Goal: Information Seeking & Learning: Check status

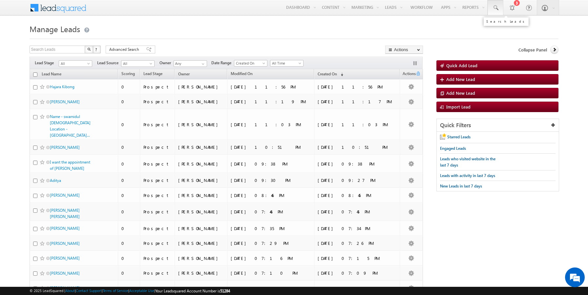
click at [497, 7] on span at bounding box center [495, 8] width 7 height 7
paste input "9801100303"
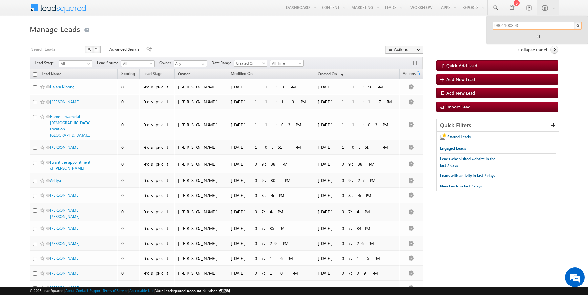
click at [507, 26] on input "9801100303" at bounding box center [537, 26] width 89 height 8
paste input ""sairamoct1d@mailinator.com""
click at [496, 25] on input ""sairamoct1d@mailinator.com"" at bounding box center [537, 26] width 89 height 8
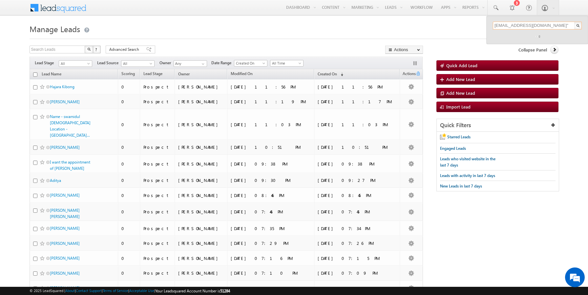
click at [559, 25] on input "sairamoct1d@mailinator.com"" at bounding box center [537, 26] width 89 height 8
type input "sairamoct1d@mailinator.com"
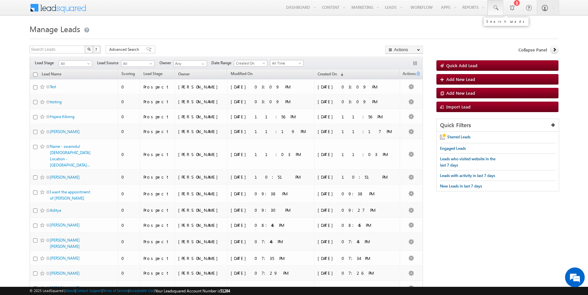
click at [496, 8] on span at bounding box center [495, 8] width 7 height 7
paste input "9801100311"
type input "9801100311"
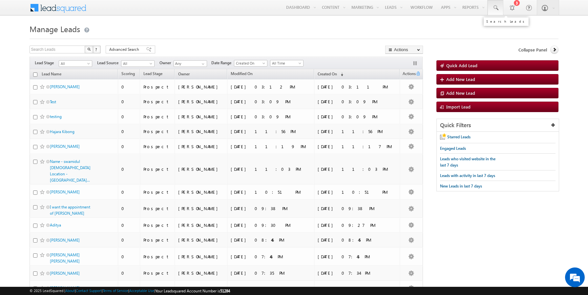
click at [496, 10] on span at bounding box center [495, 8] width 7 height 7
paste input "9801100311"
click at [508, 26] on input "9801100311" at bounding box center [537, 26] width 89 height 8
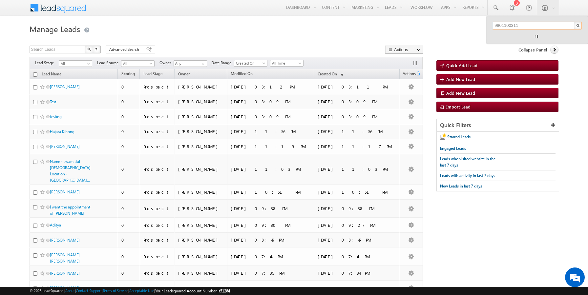
paste input "sairamoct1e@mailinator.com"
type input "sairamoct1e@mailinator.com"
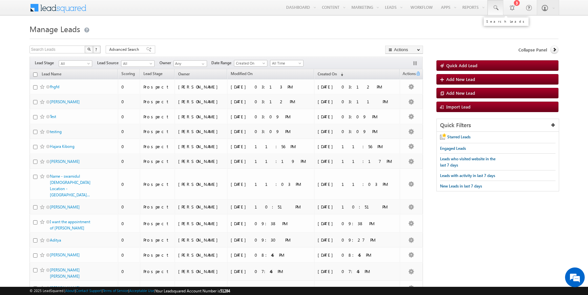
click at [494, 8] on span at bounding box center [495, 8] width 7 height 7
paste input "9801100314"
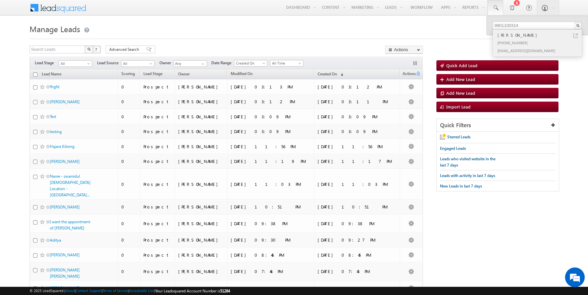
click at [576, 36] on link at bounding box center [575, 35] width 5 height 5
click at [503, 24] on input "9801100314" at bounding box center [537, 26] width 89 height 8
paste input "29"
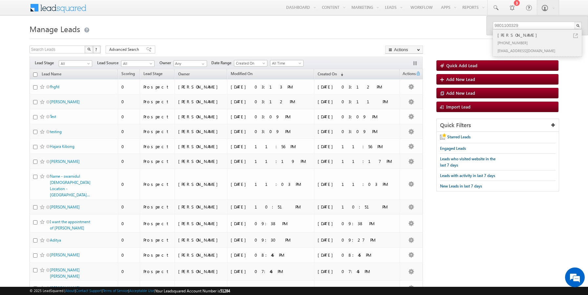
click at [576, 36] on link at bounding box center [575, 35] width 5 height 5
click at [504, 25] on input "9801100329" at bounding box center [537, 26] width 89 height 8
paste input "certif-v1-smarke-upgra-spa-bl"
click at [512, 22] on input "certif-v1-smarke-upgra-spa-bl" at bounding box center [537, 26] width 89 height 8
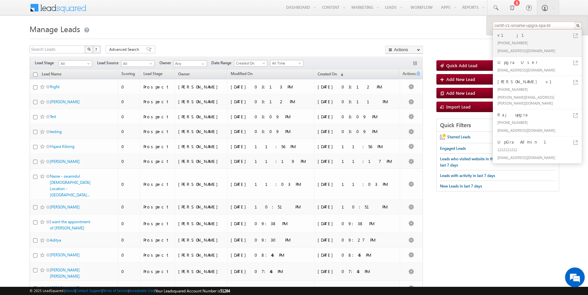
click at [512, 22] on input "certif-v1-smarke-upgra-spa-bl" at bounding box center [537, 26] width 89 height 8
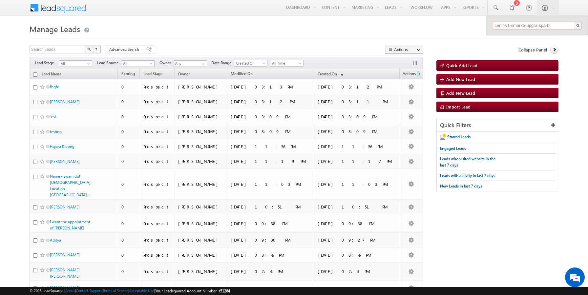
click at [512, 25] on input "certif-v1-smarke-upgra-spa-bl" at bounding box center [537, 26] width 89 height 8
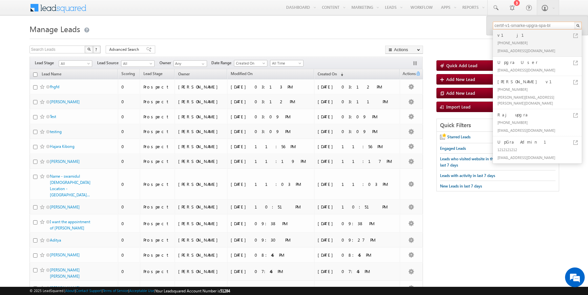
paste input ""sairamoct1j@mailinator.com""
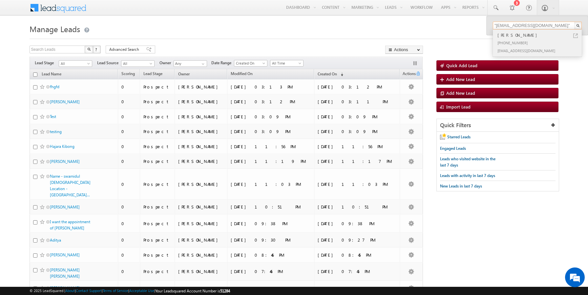
type input ""sairamoct1j@mailinator.com""
click at [576, 35] on link at bounding box center [575, 35] width 5 height 5
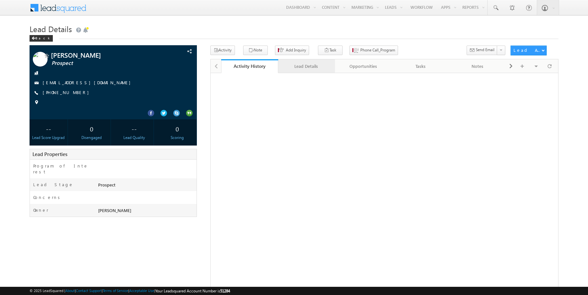
click at [304, 68] on div "Lead Details" at bounding box center [306, 66] width 46 height 8
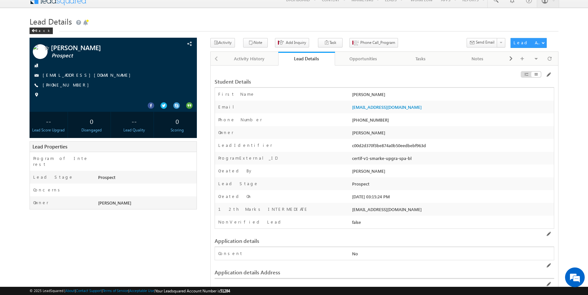
scroll to position [9, 0]
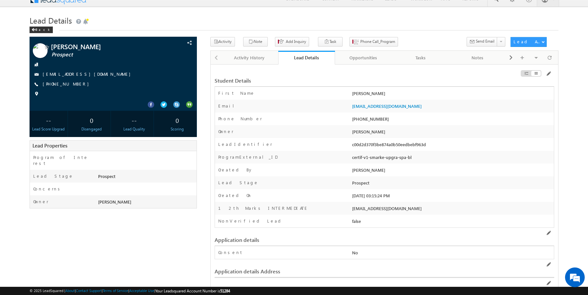
click at [372, 158] on div "certif-v1-smarke-upgra-spa-bl" at bounding box center [451, 158] width 203 height 9
click at [360, 160] on div "certif-v1-smarke-upgra-spa-bl" at bounding box center [451, 158] width 203 height 9
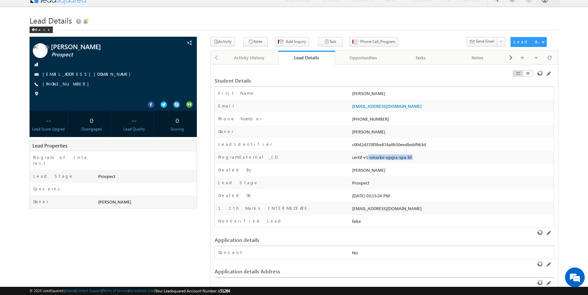
click at [360, 160] on div "certif-v1-smarke-upgra-spa-bl" at bounding box center [451, 158] width 203 height 9
click at [318, 162] on div "ProgramExternal_ID" at bounding box center [283, 159] width 136 height 10
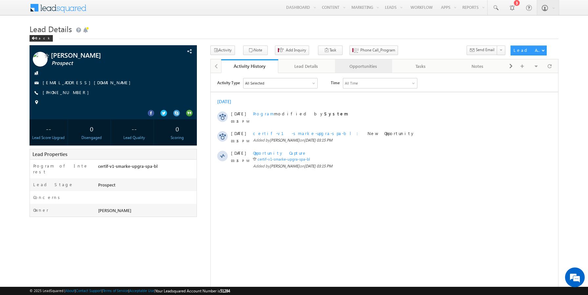
click at [374, 67] on div "Opportunities" at bounding box center [363, 66] width 46 height 8
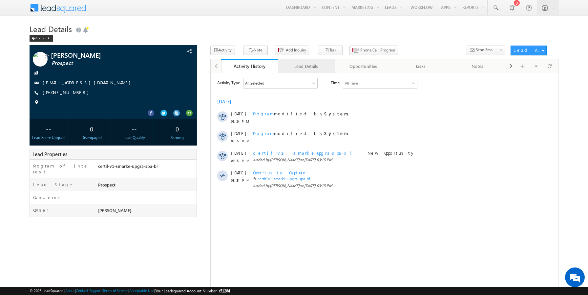
click at [303, 67] on div "Lead Details" at bounding box center [306, 66] width 46 height 8
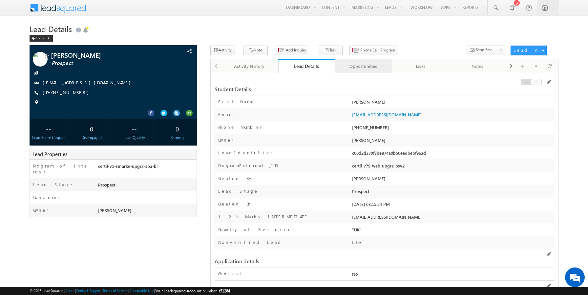
click at [366, 70] on div "Opportunities" at bounding box center [363, 66] width 46 height 8
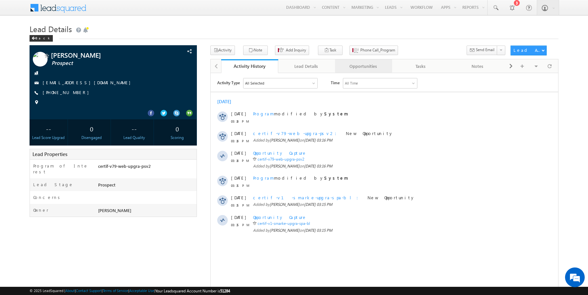
click at [352, 68] on div "Opportunities" at bounding box center [363, 66] width 46 height 8
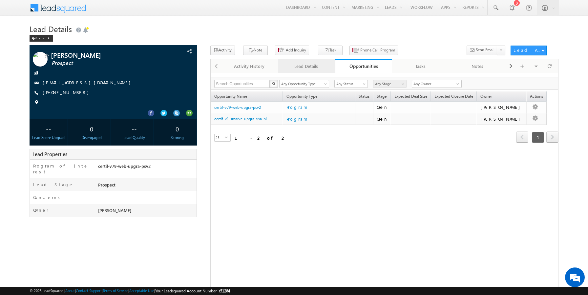
click at [304, 69] on div "Lead Details" at bounding box center [306, 66] width 46 height 8
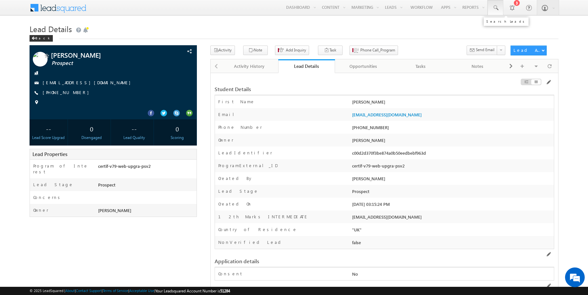
click at [495, 8] on span at bounding box center [495, 8] width 7 height 7
paste input "9801100322"
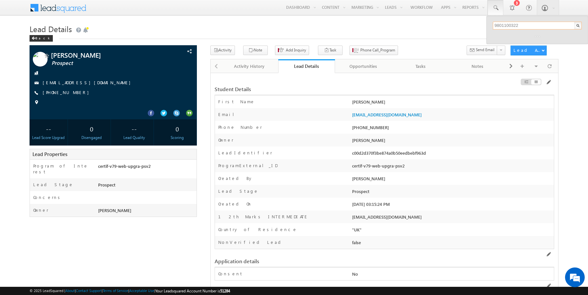
click at [503, 25] on input "9801100322" at bounding box center [537, 26] width 89 height 8
paste input "sairamoct1g@mailinator.com"
click at [400, 33] on h1 "Lead Details" at bounding box center [294, 28] width 529 height 13
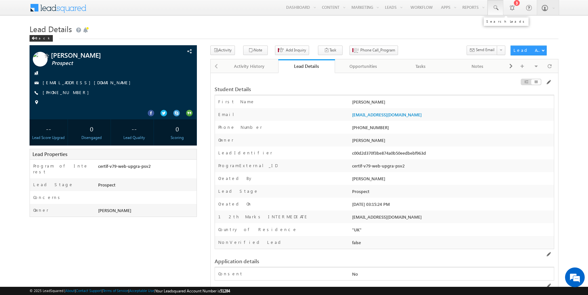
click at [497, 9] on span at bounding box center [495, 8] width 7 height 7
paste input "9801100322"
type input "9801100322"
click at [447, 34] on h1 "Lead Details" at bounding box center [294, 28] width 529 height 13
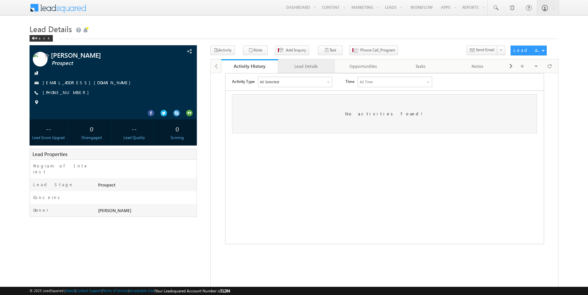
click at [295, 67] on div "Lead Details" at bounding box center [306, 66] width 46 height 8
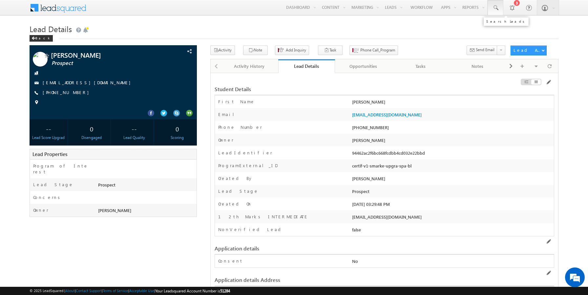
click at [496, 10] on span at bounding box center [495, 8] width 7 height 7
paste input "9801100334"
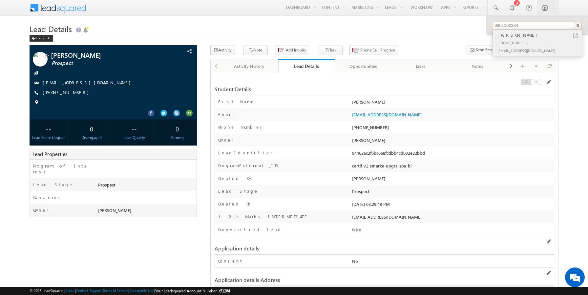
type input "9801100334"
click at [575, 35] on link at bounding box center [575, 35] width 5 height 5
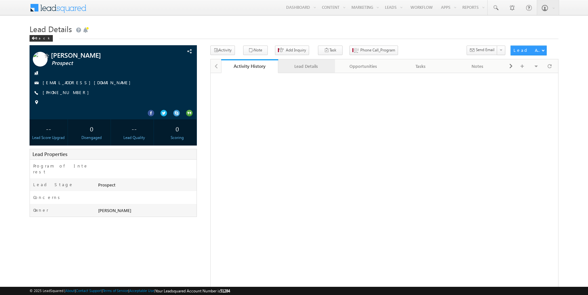
click at [292, 73] on link "Lead Details" at bounding box center [306, 66] width 57 height 14
click at [312, 65] on div "Lead Details" at bounding box center [306, 66] width 46 height 8
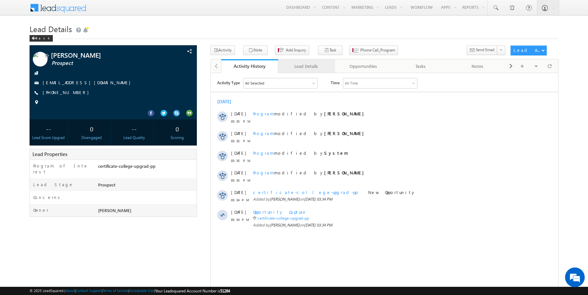
click at [302, 66] on div "Lead Details" at bounding box center [306, 66] width 46 height 8
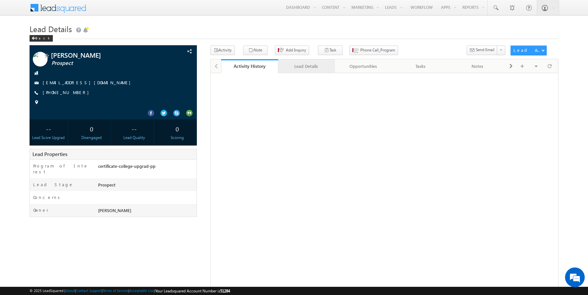
click at [306, 66] on div "Lead Details" at bounding box center [306, 66] width 46 height 8
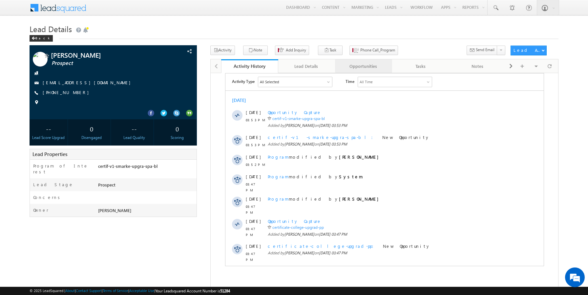
click at [354, 60] on link "Opportunities" at bounding box center [363, 66] width 57 height 14
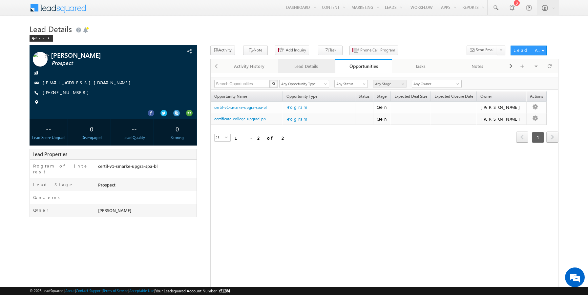
click at [309, 71] on link "Lead Details" at bounding box center [306, 66] width 57 height 14
